Goal: Information Seeking & Learning: Learn about a topic

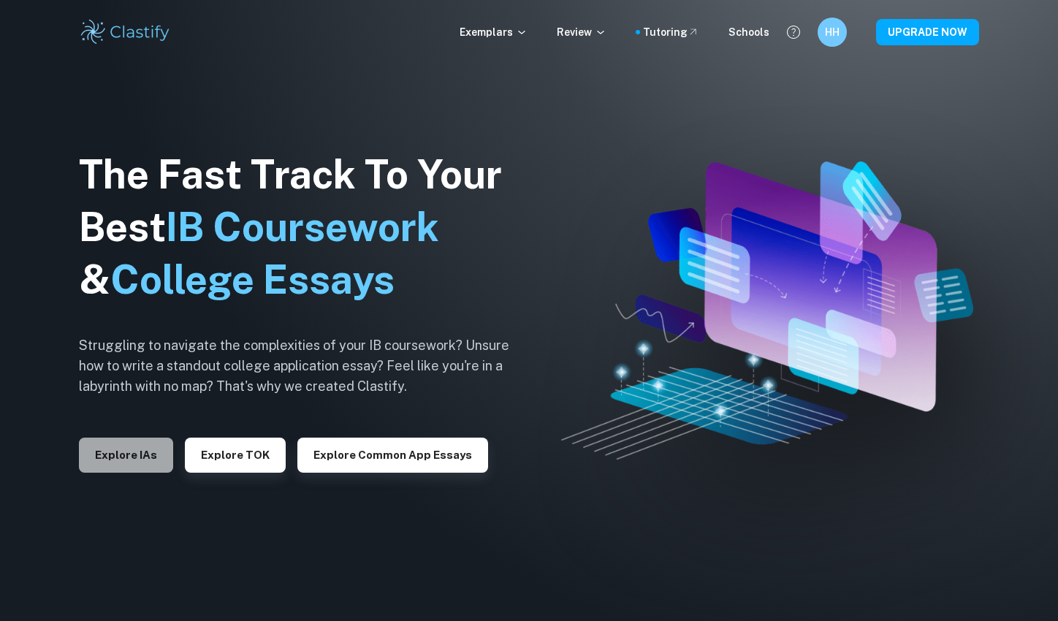
click at [127, 454] on button "Explore IAs" at bounding box center [126, 454] width 94 height 35
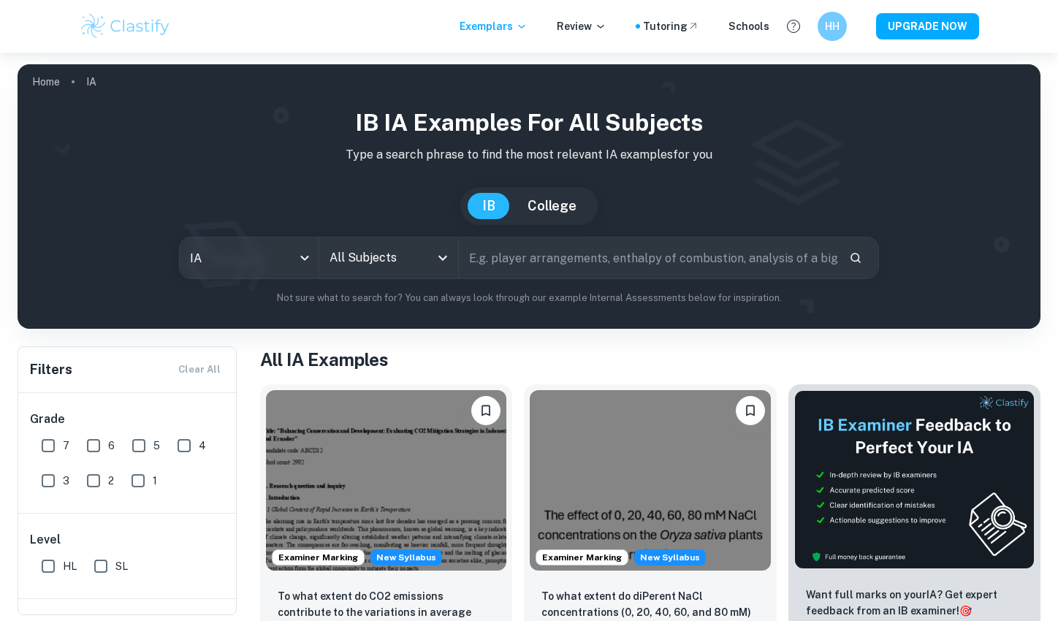
click at [384, 264] on input "All Subjects" at bounding box center [378, 258] width 104 height 28
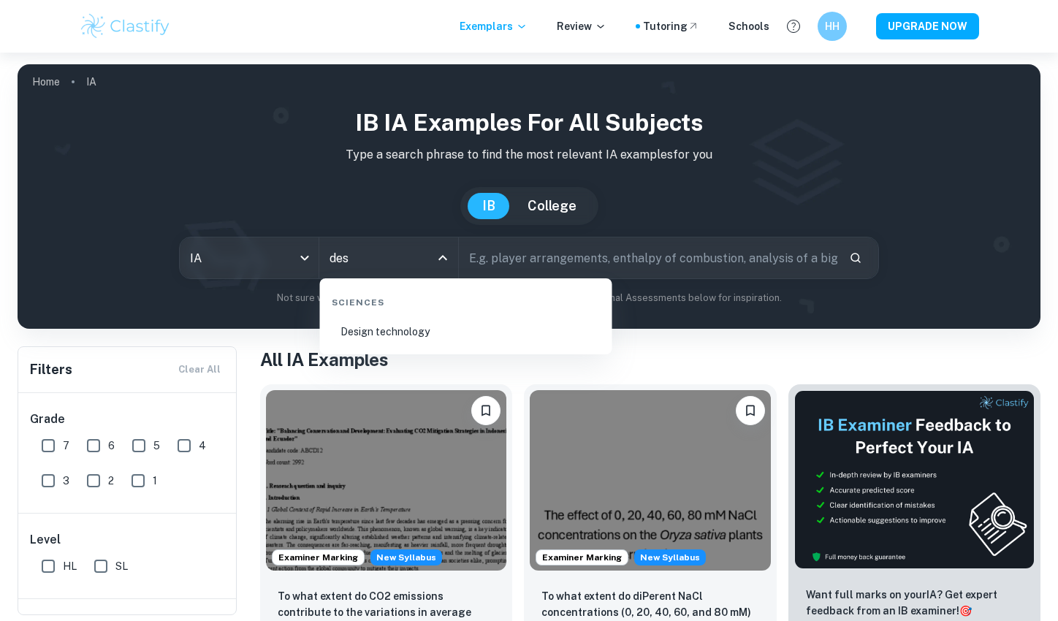
click at [408, 331] on li "Design technology" at bounding box center [466, 332] width 280 height 34
type input "Design technology"
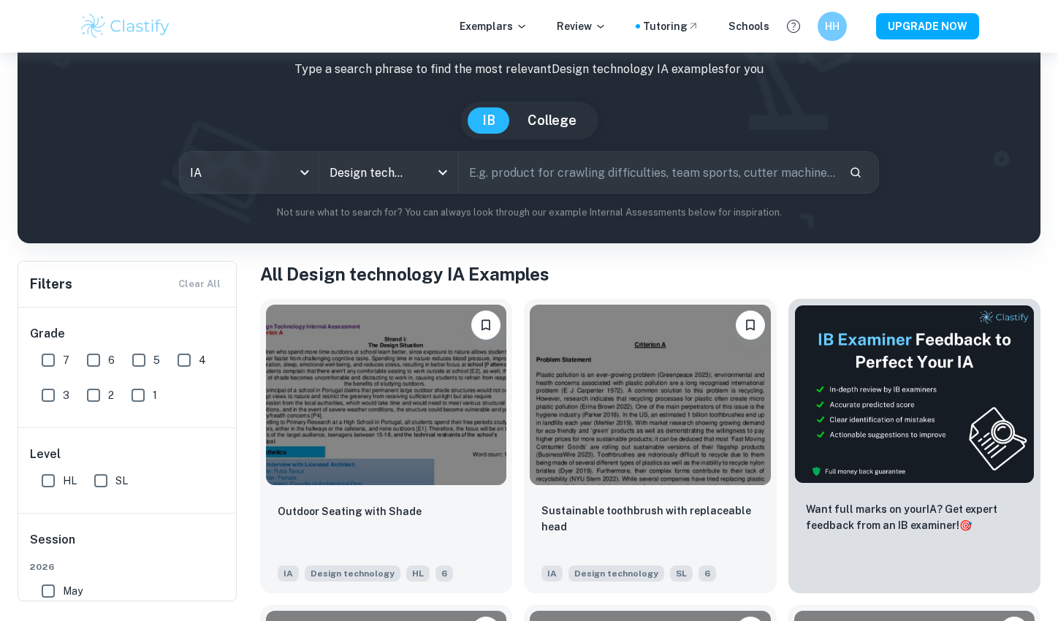
scroll to position [102, 0]
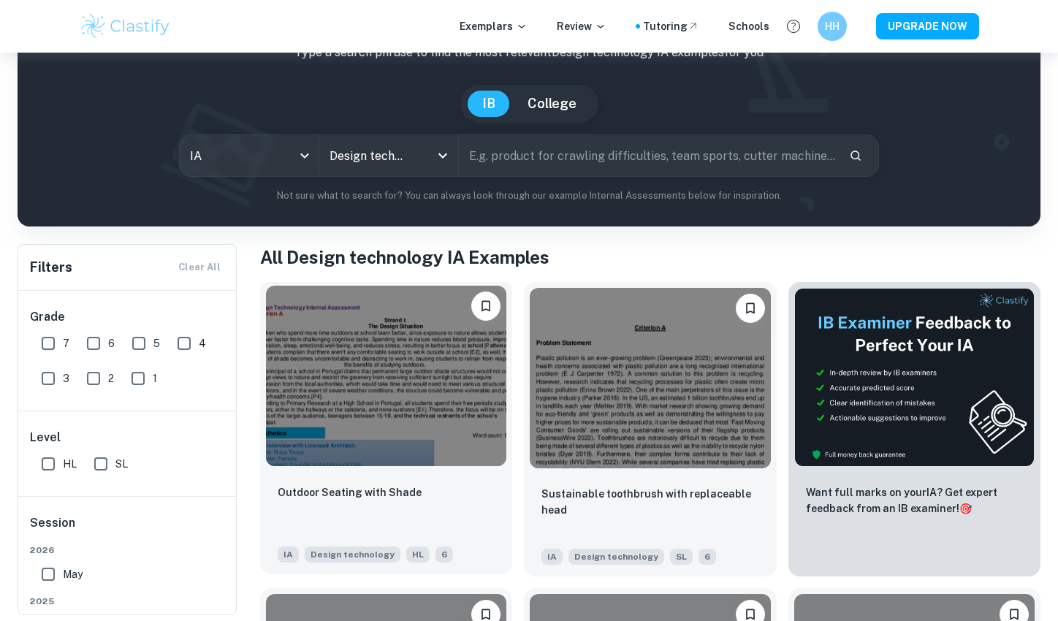
click at [413, 369] on img at bounding box center [386, 376] width 240 height 180
